Goal: Information Seeking & Learning: Learn about a topic

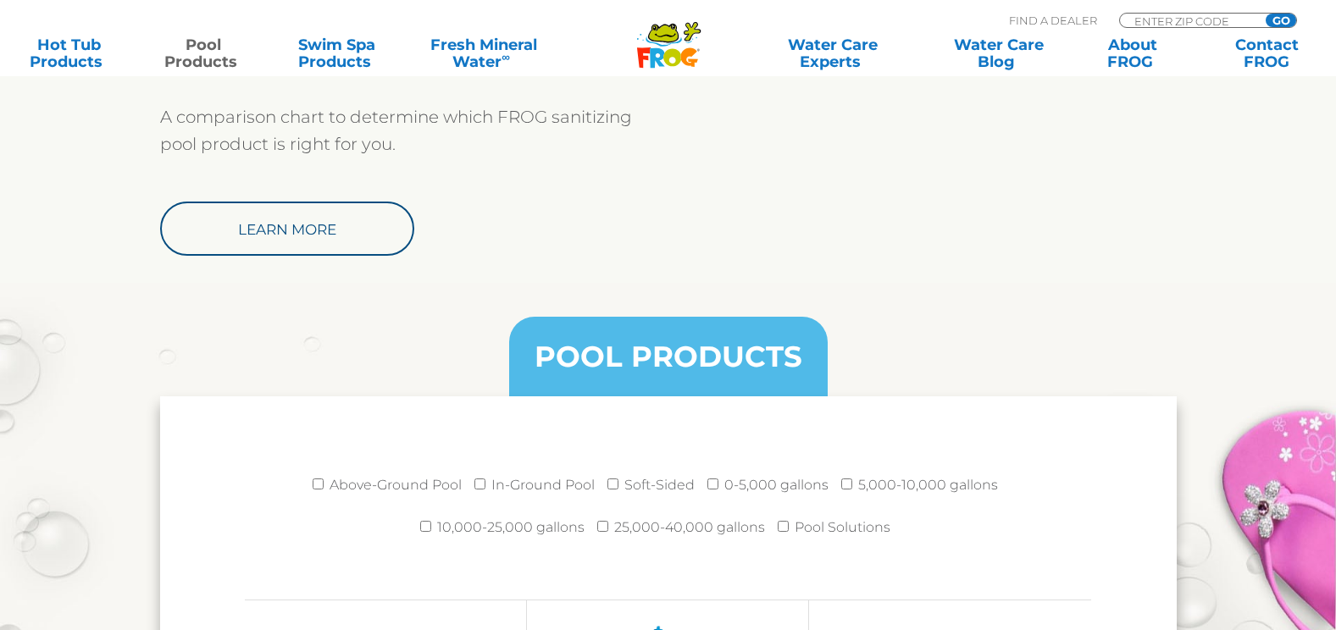
scroll to position [1779, 0]
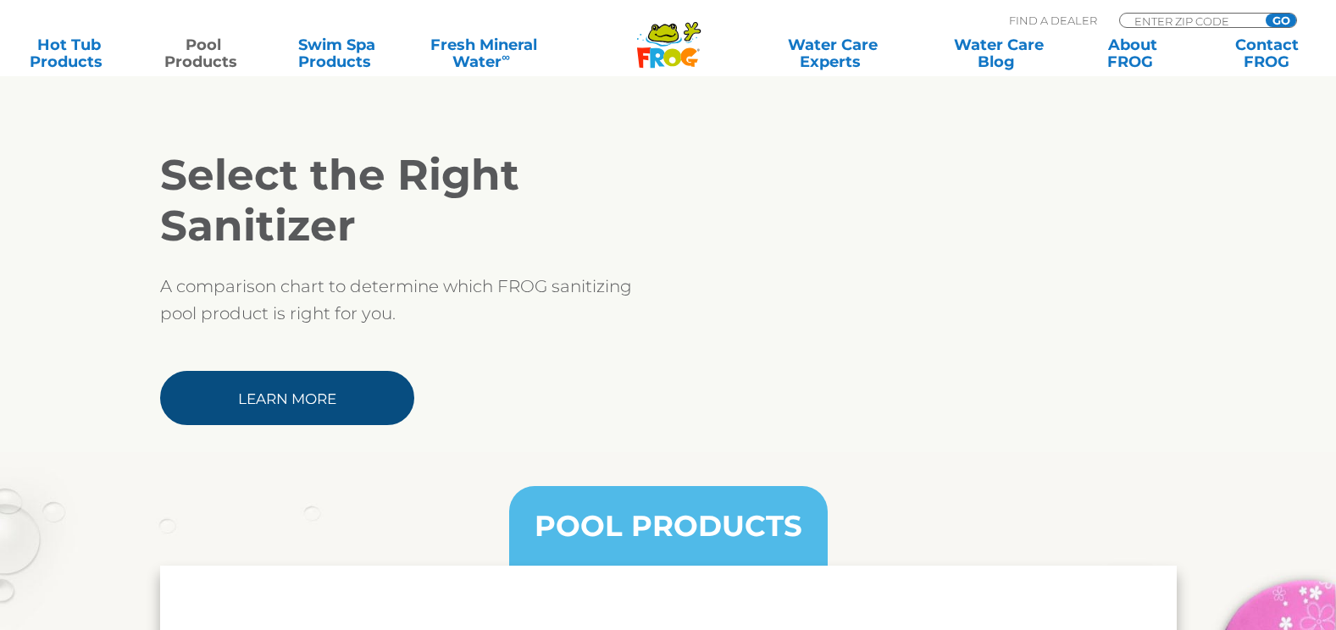
click at [315, 405] on link "Learn More" at bounding box center [287, 398] width 254 height 54
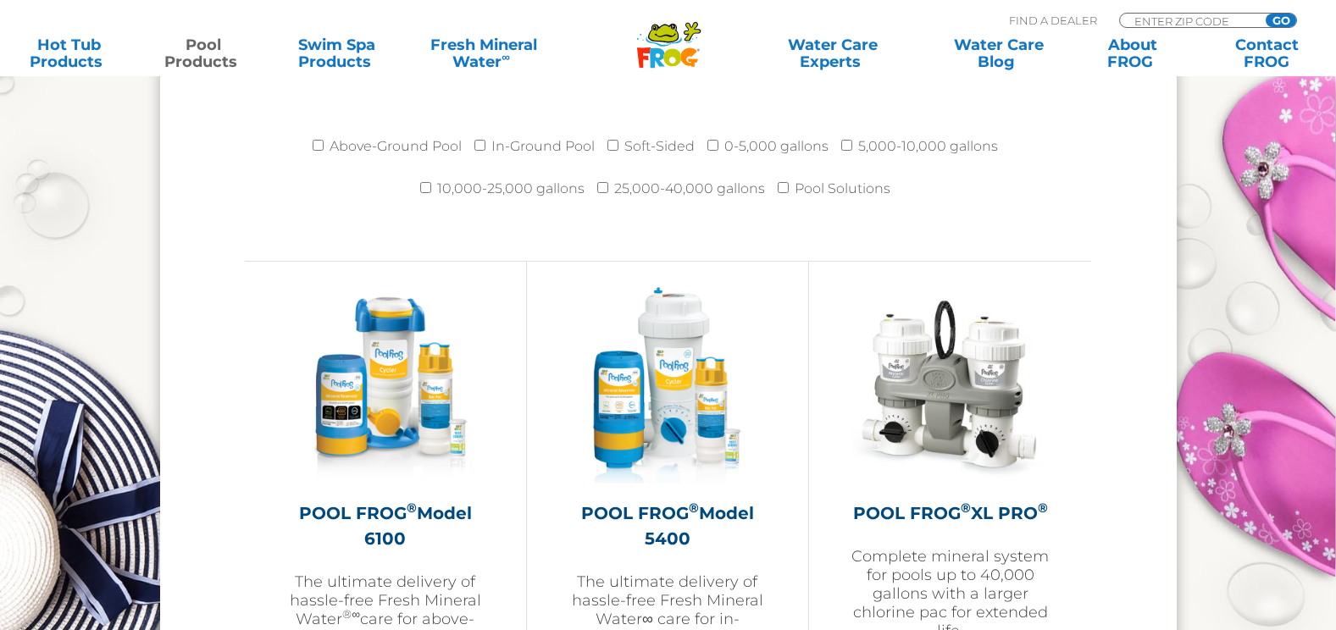
scroll to position [2372, 0]
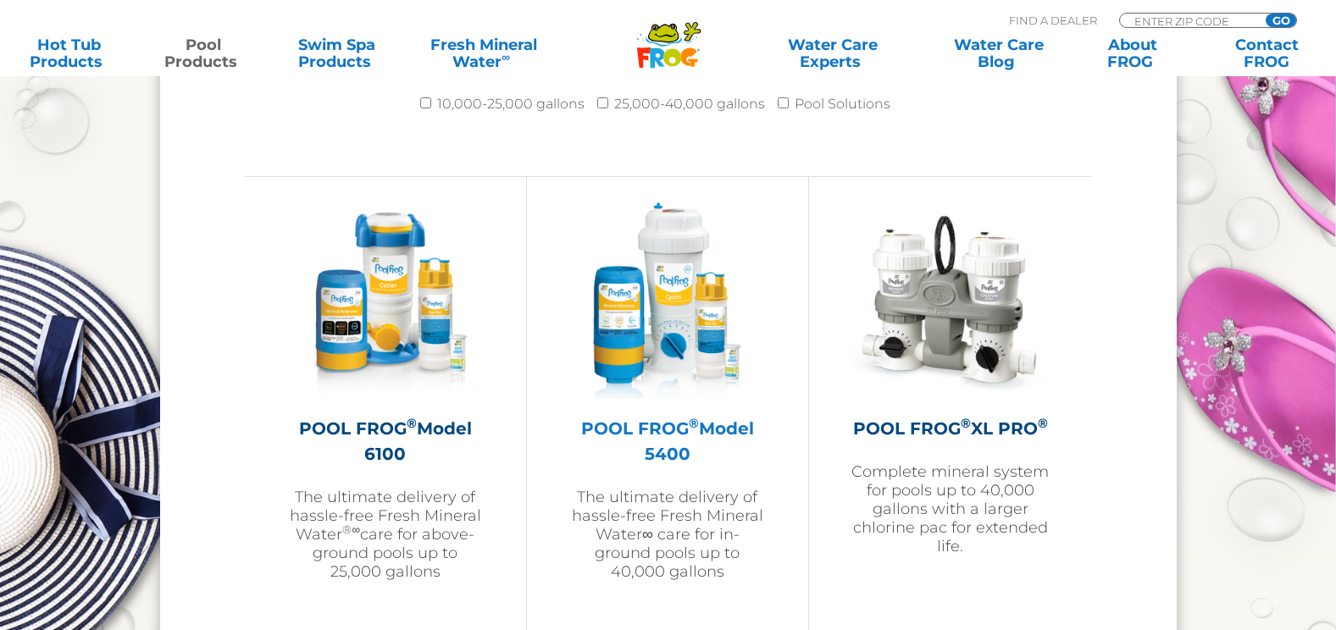
click at [765, 622] on link "POOL FROG ® Model 5400 The ultimate delivery of hassle-free Fresh Mineral Water…" at bounding box center [667, 422] width 197 height 441
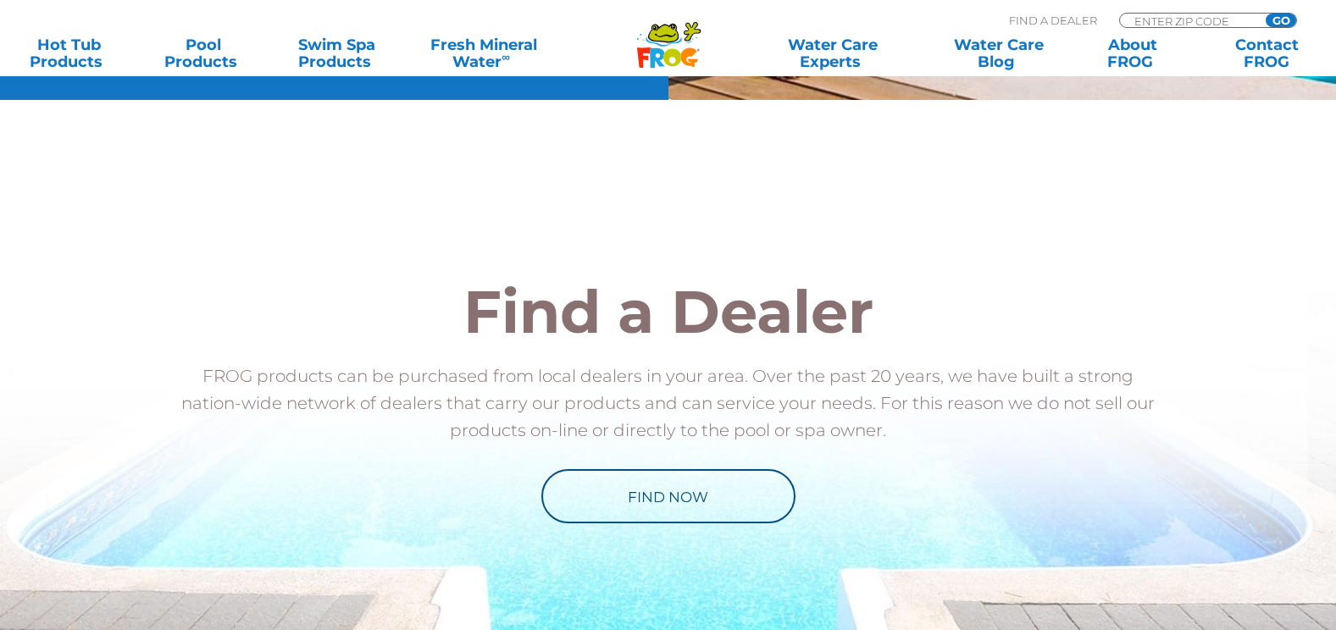
scroll to position [1524, 0]
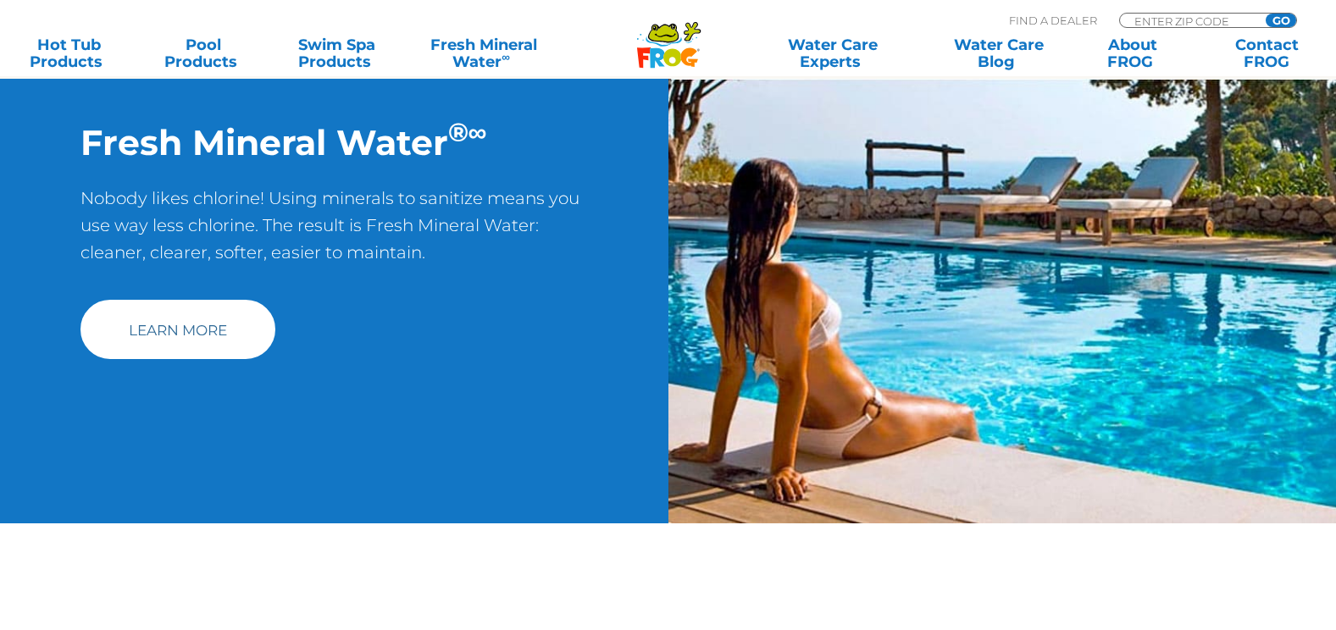
click at [192, 330] on link "Learn More" at bounding box center [177, 329] width 195 height 59
click at [180, 336] on link "Learn More" at bounding box center [177, 329] width 195 height 59
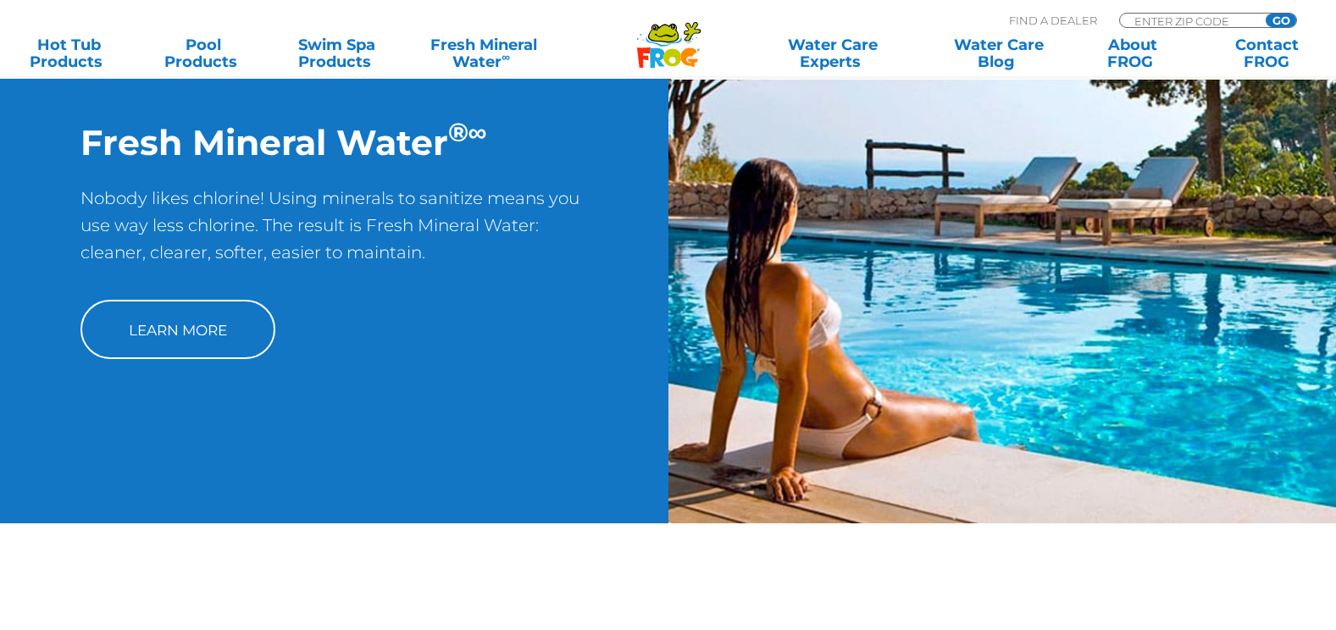
scroll to position [1101, 0]
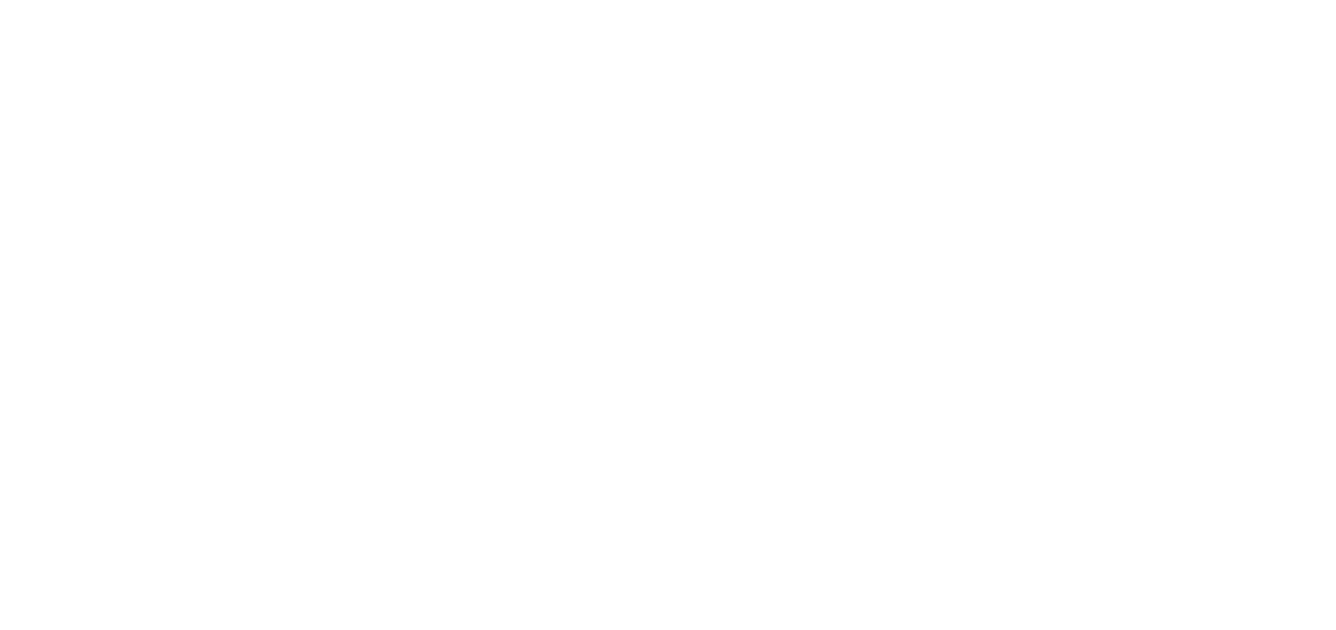
click at [0, 0] on html at bounding box center [0, 0] width 0 height 0
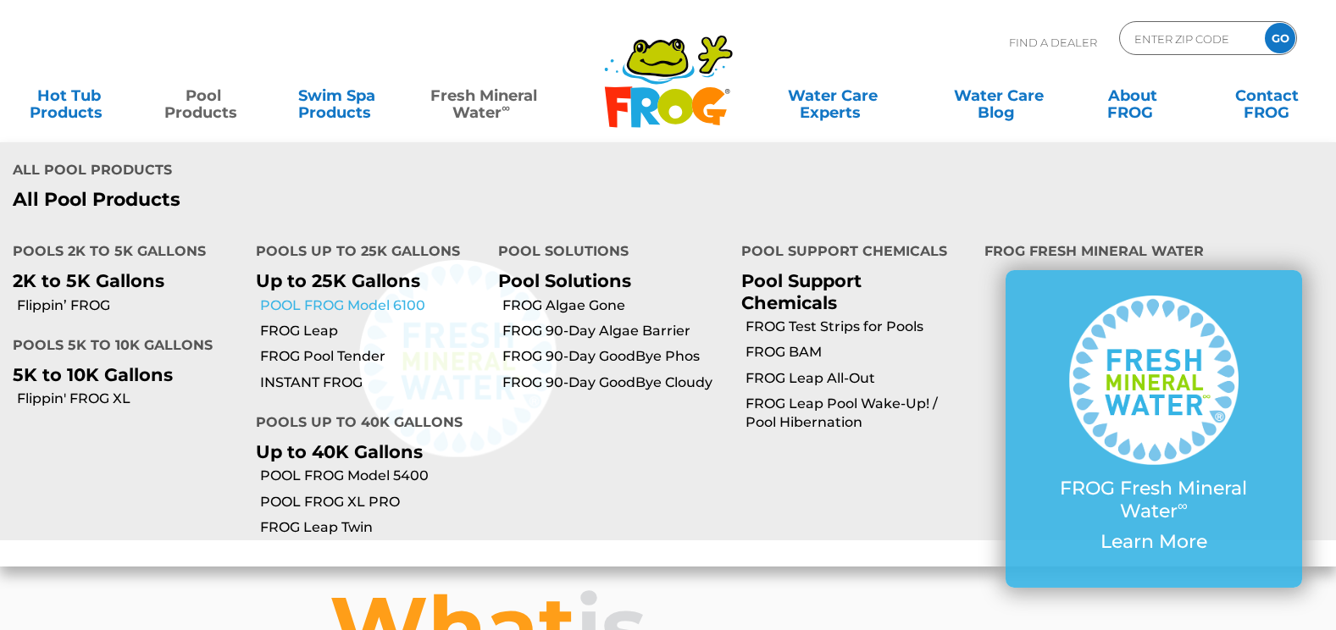
click at [337, 309] on link "POOL FROG Model 6100" at bounding box center [373, 306] width 226 height 19
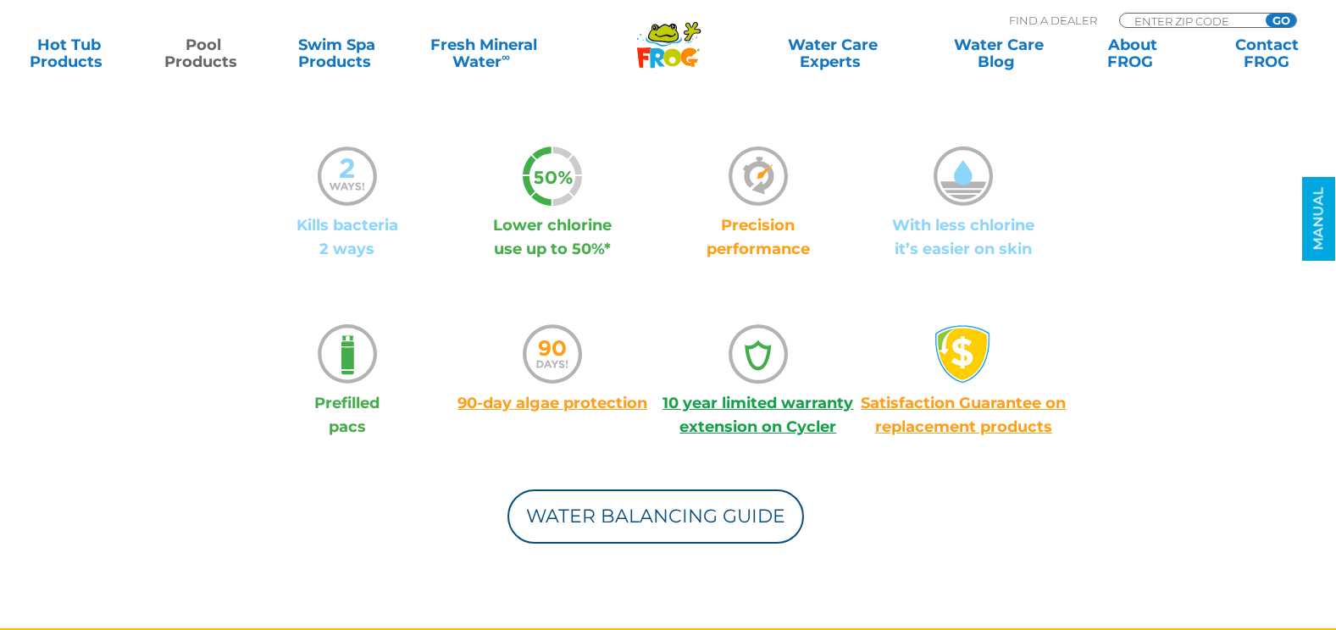
scroll to position [1271, 0]
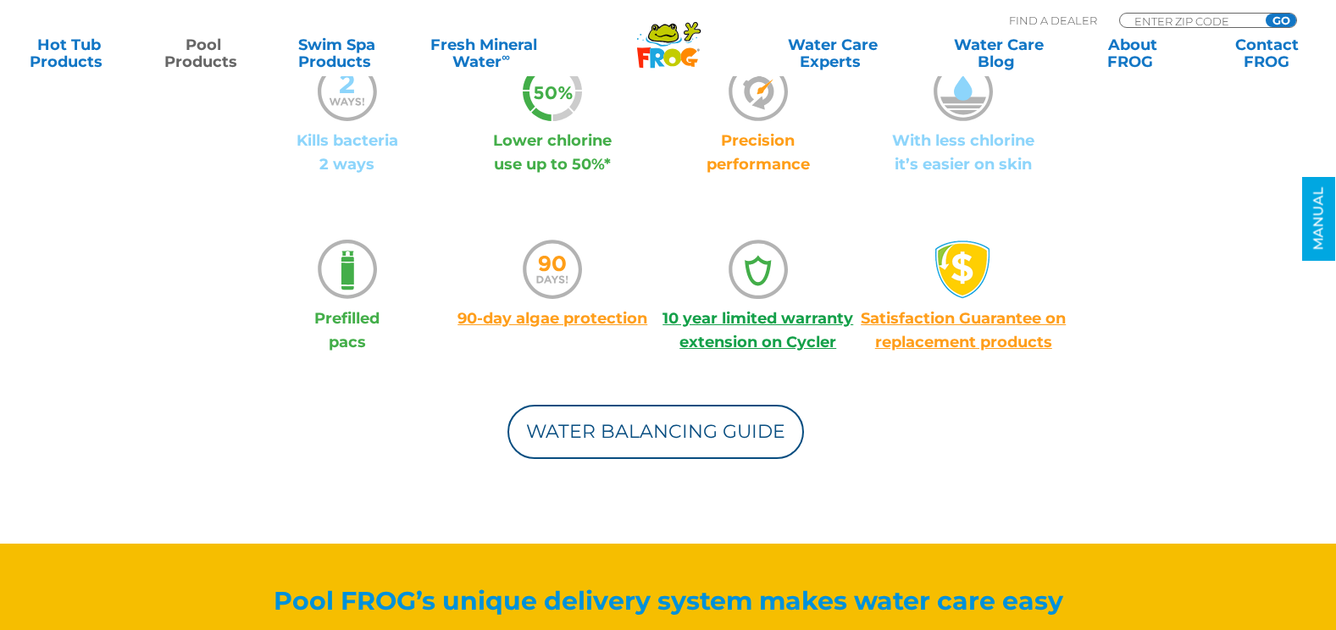
click at [343, 286] on icon ".st020{fill:#B3B3B3;} .st021{fill:#439E27;}" at bounding box center [347, 269] width 59 height 59
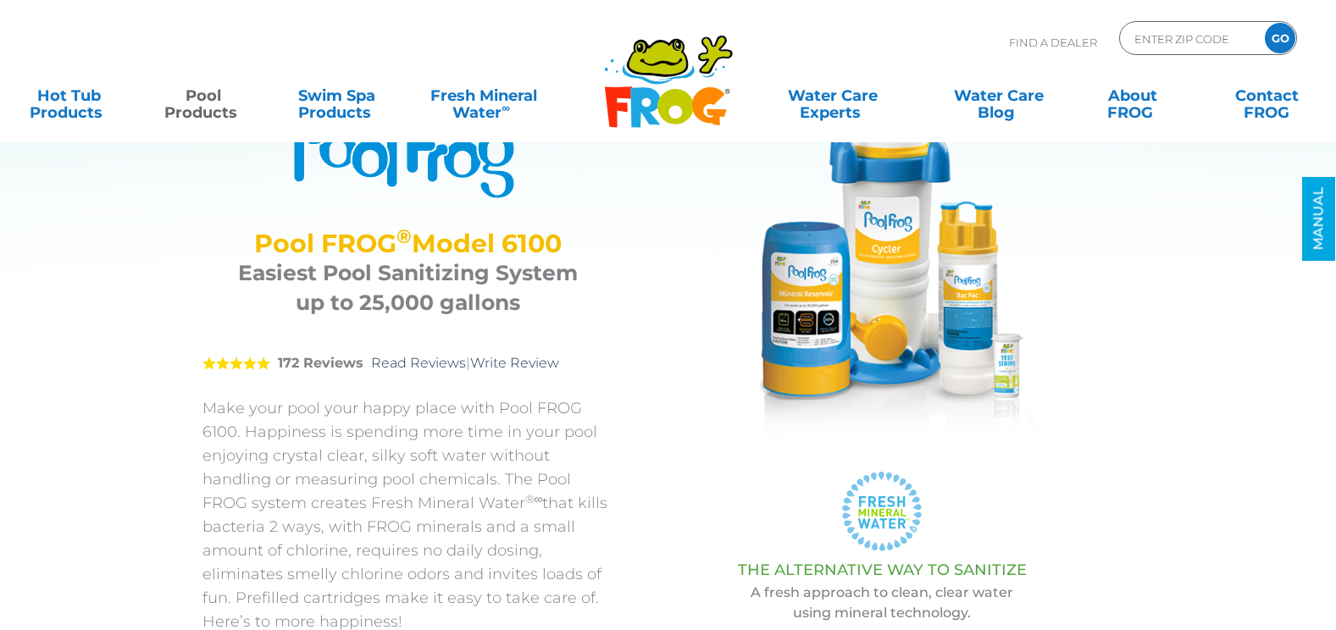
scroll to position [0, 0]
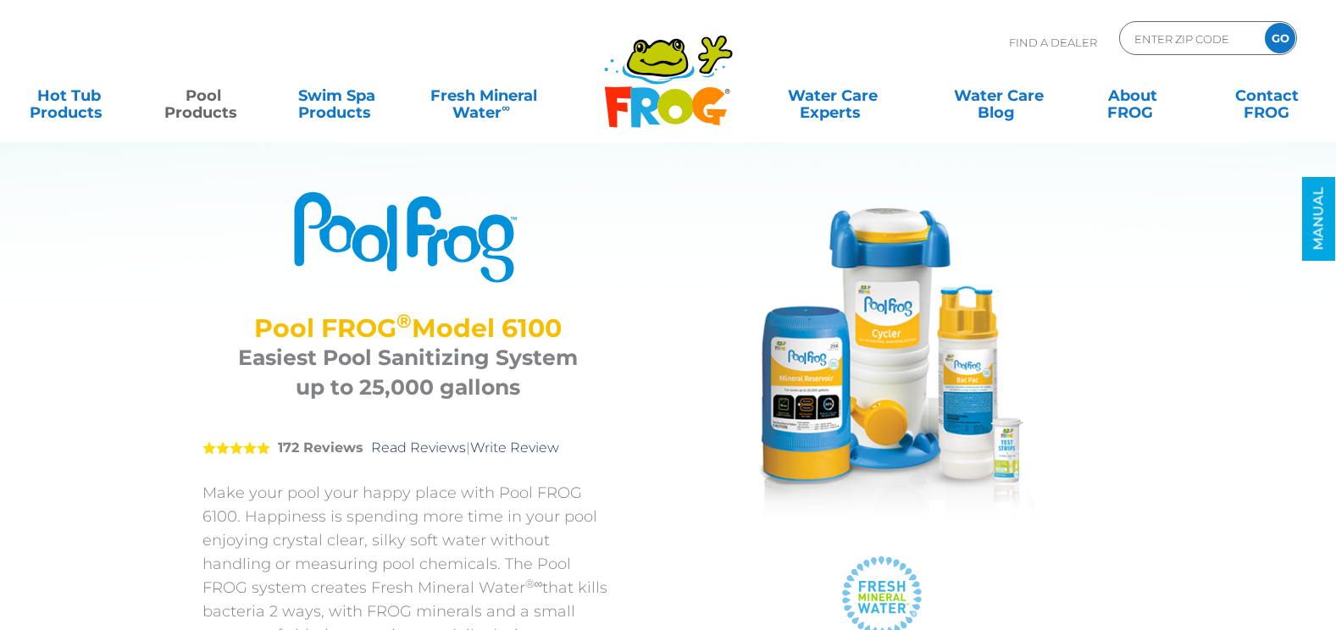
click at [982, 372] on img at bounding box center [882, 360] width 339 height 339
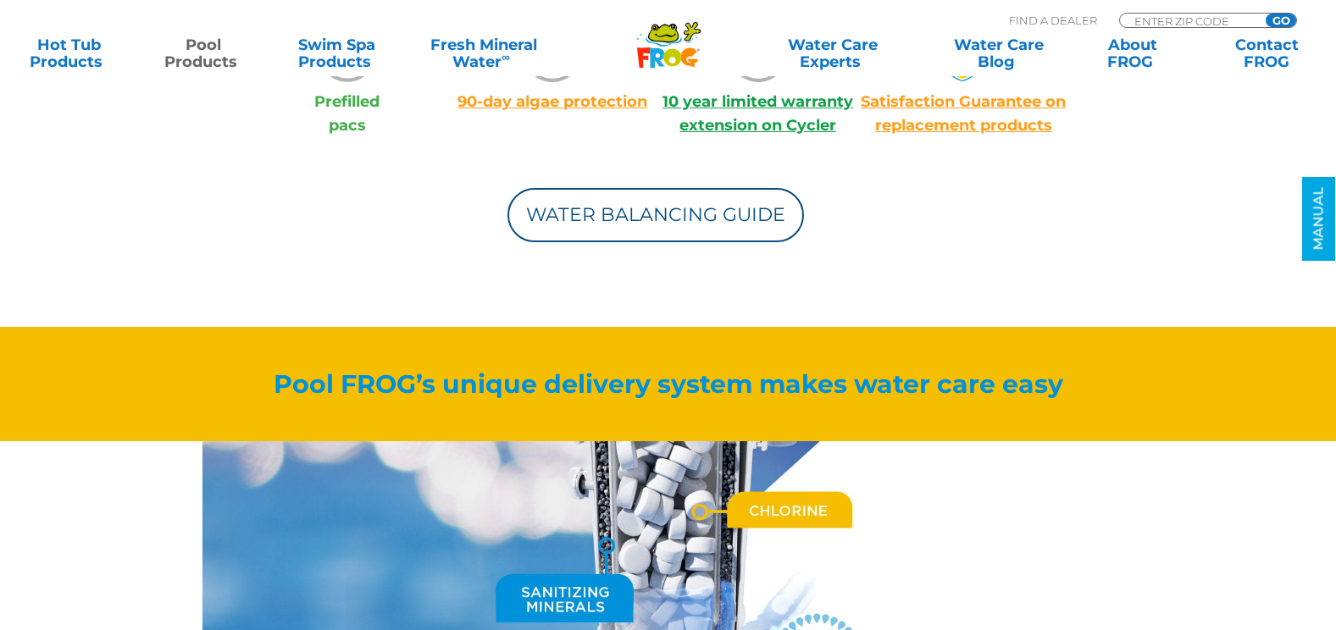
scroll to position [1610, 0]
